Goal: Find contact information: Find contact information

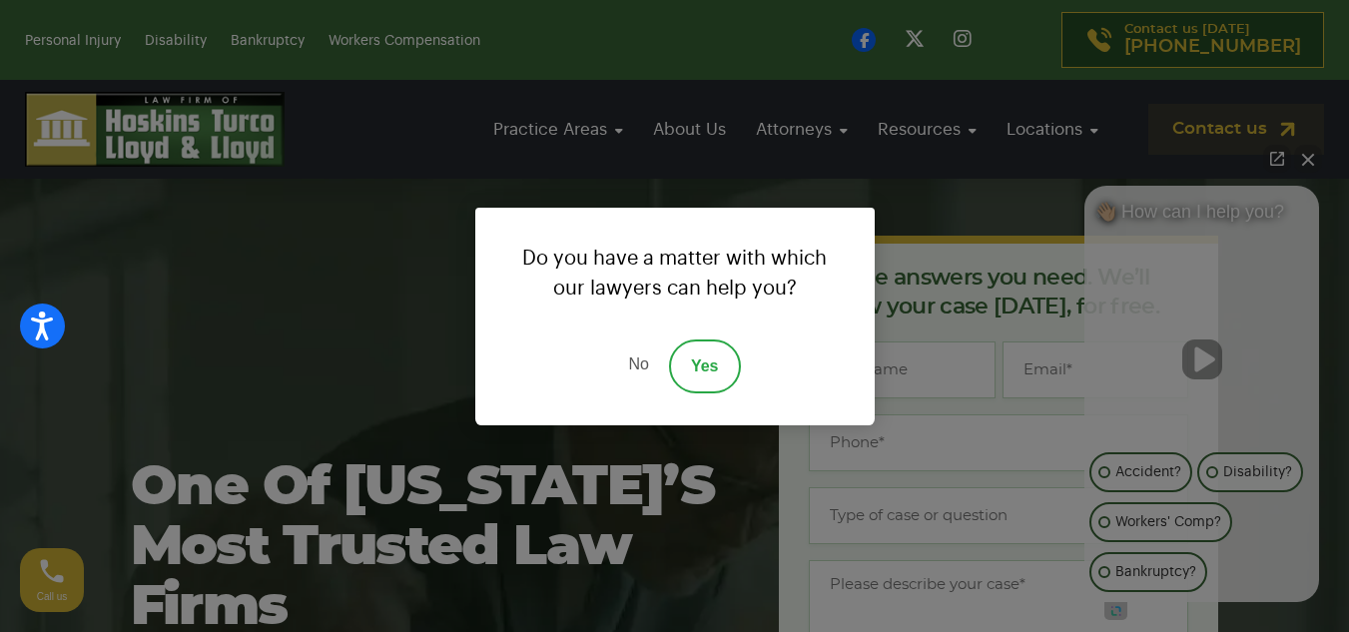
click at [649, 360] on link "No" at bounding box center [638, 366] width 60 height 54
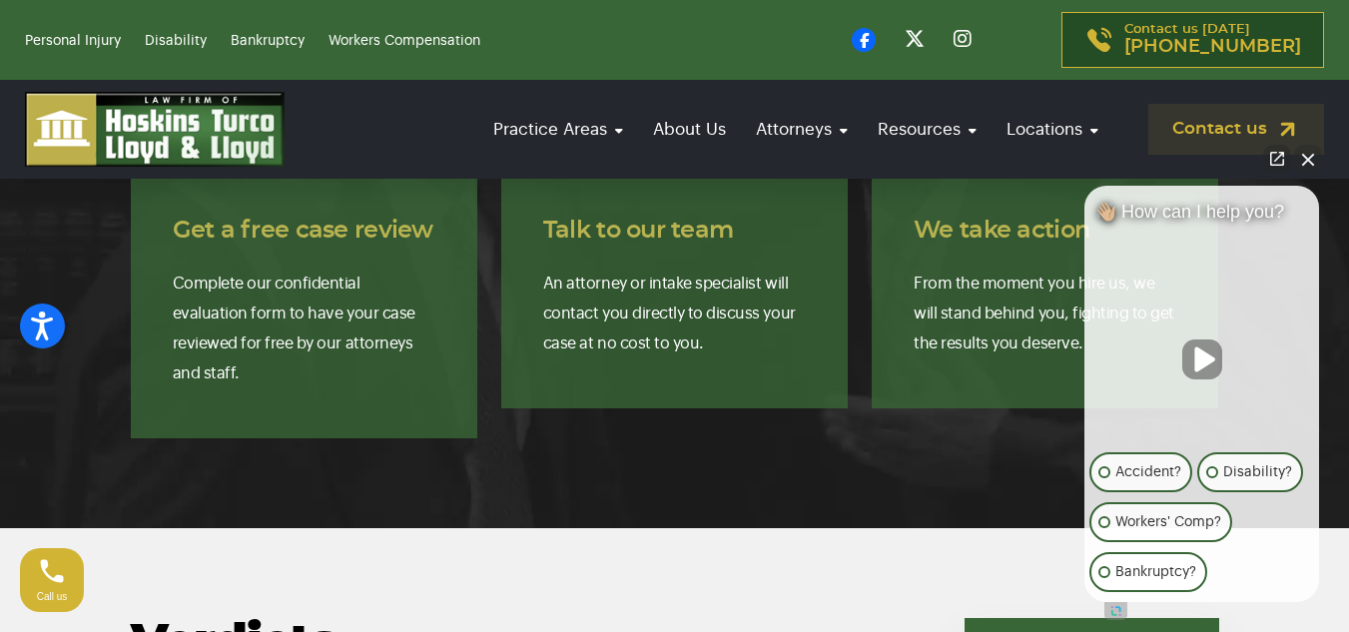
scroll to position [7966, 0]
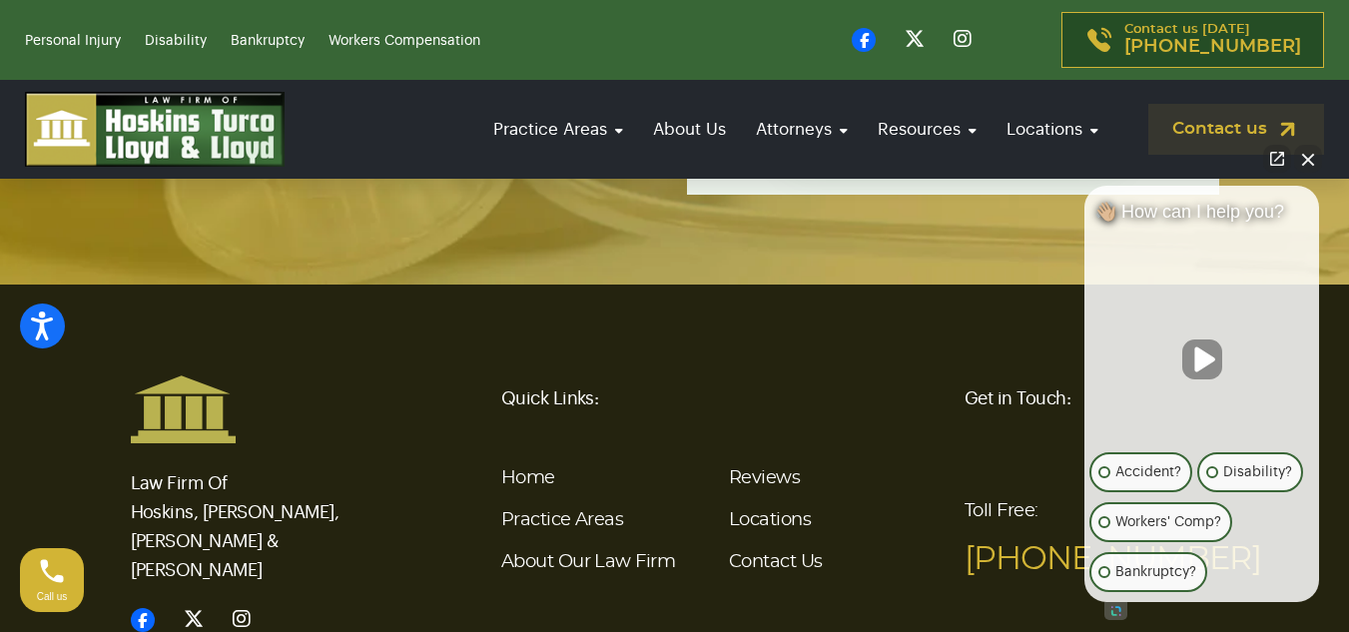
click at [1310, 159] on button "Close Intaker Chat Widget" at bounding box center [1308, 159] width 28 height 28
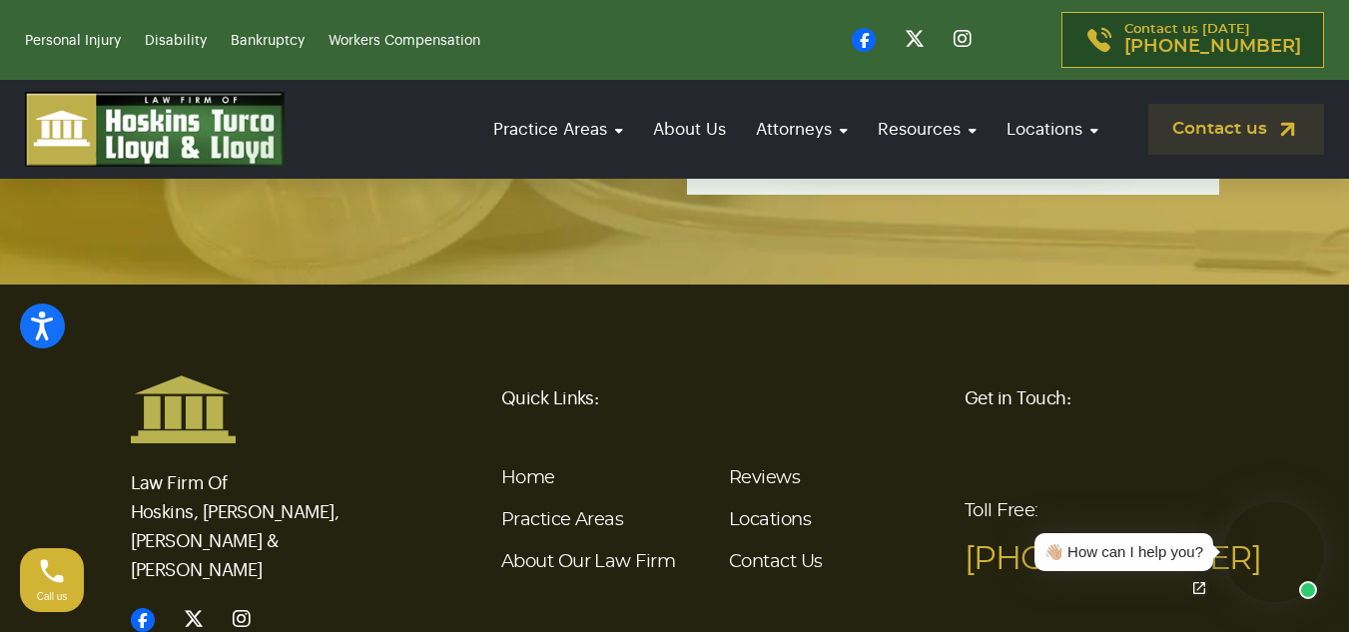
click at [876, 36] on icon at bounding box center [864, 40] width 24 height 24
click at [763, 553] on link "Contact Us" at bounding box center [776, 562] width 94 height 18
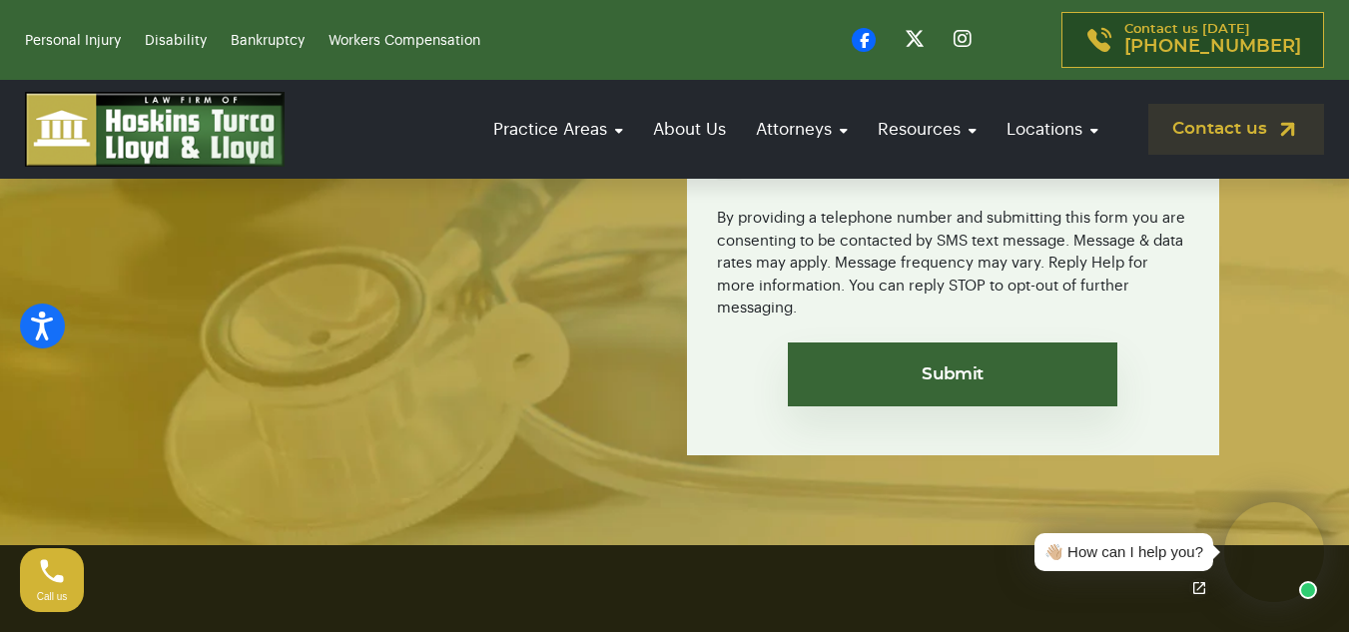
scroll to position [4879, 0]
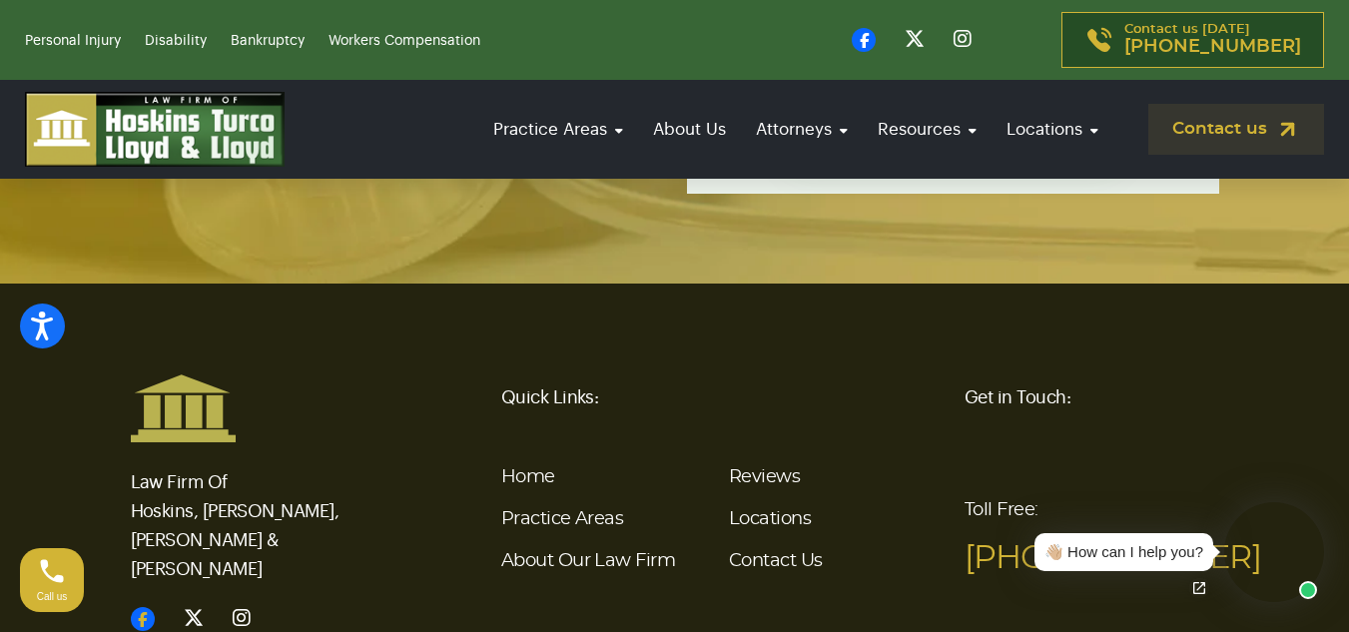
click at [136, 607] on icon at bounding box center [143, 619] width 24 height 24
